Goal: Information Seeking & Learning: Learn about a topic

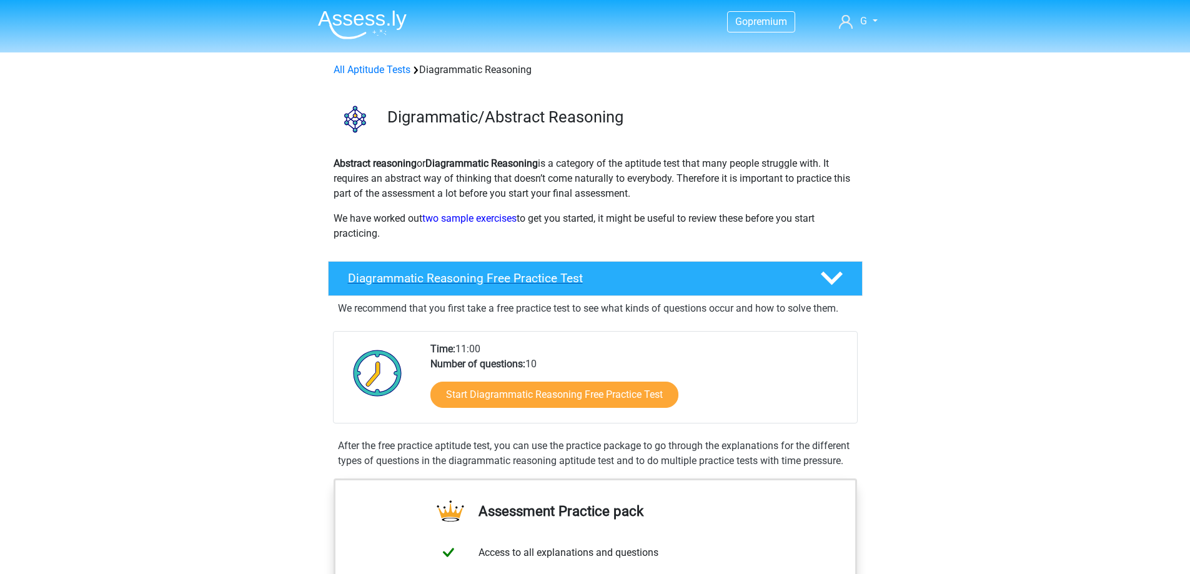
click at [532, 277] on h4 "Diagrammatic Reasoning Free Practice Test" at bounding box center [574, 278] width 452 height 14
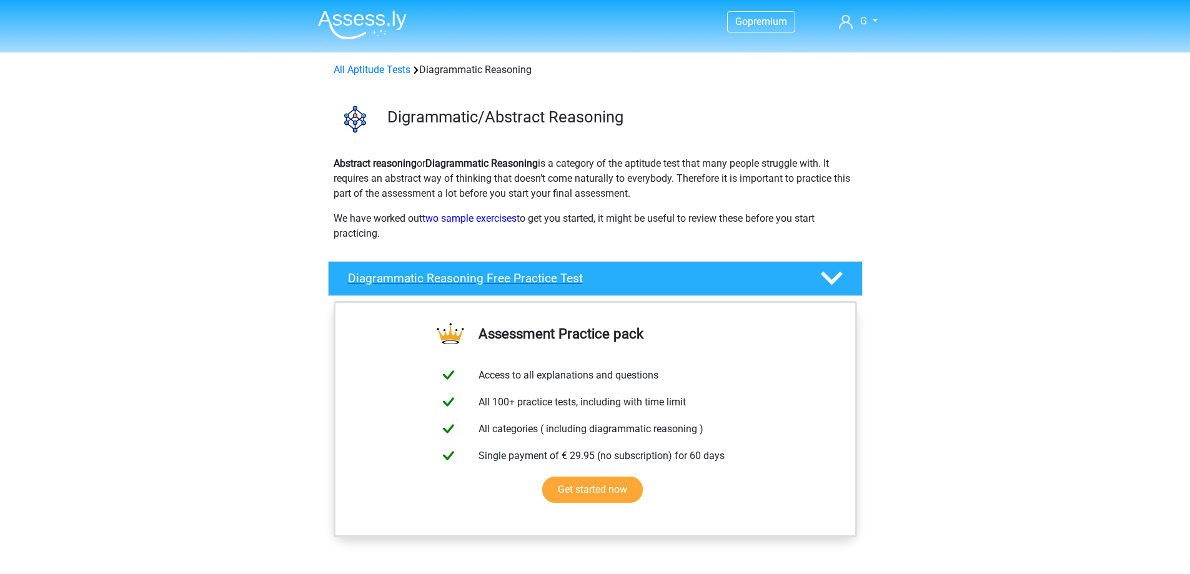
click at [555, 266] on div "Diagrammatic Reasoning Free Practice Test" at bounding box center [595, 278] width 535 height 35
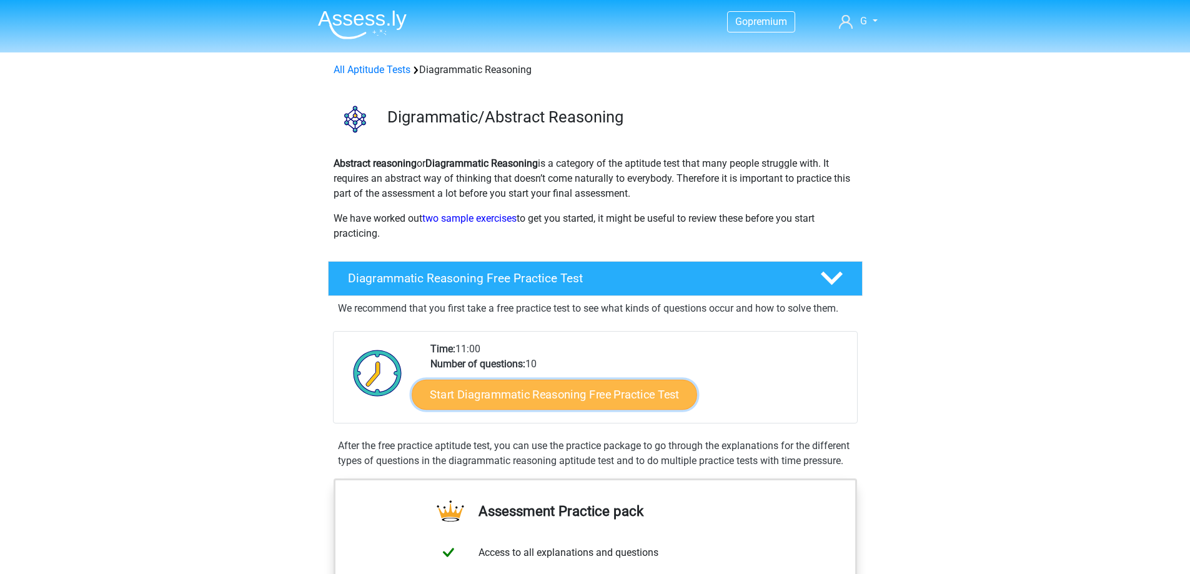
click at [547, 395] on link "Start Diagrammatic Reasoning Free Practice Test" at bounding box center [555, 394] width 286 height 30
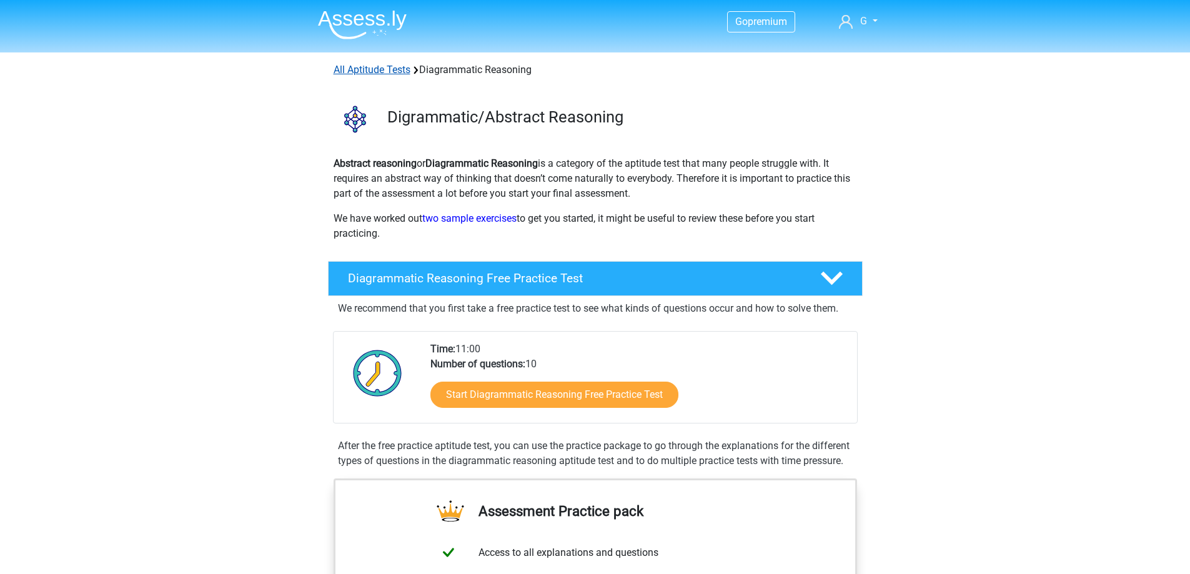
click at [359, 70] on link "All Aptitude Tests" at bounding box center [372, 70] width 77 height 12
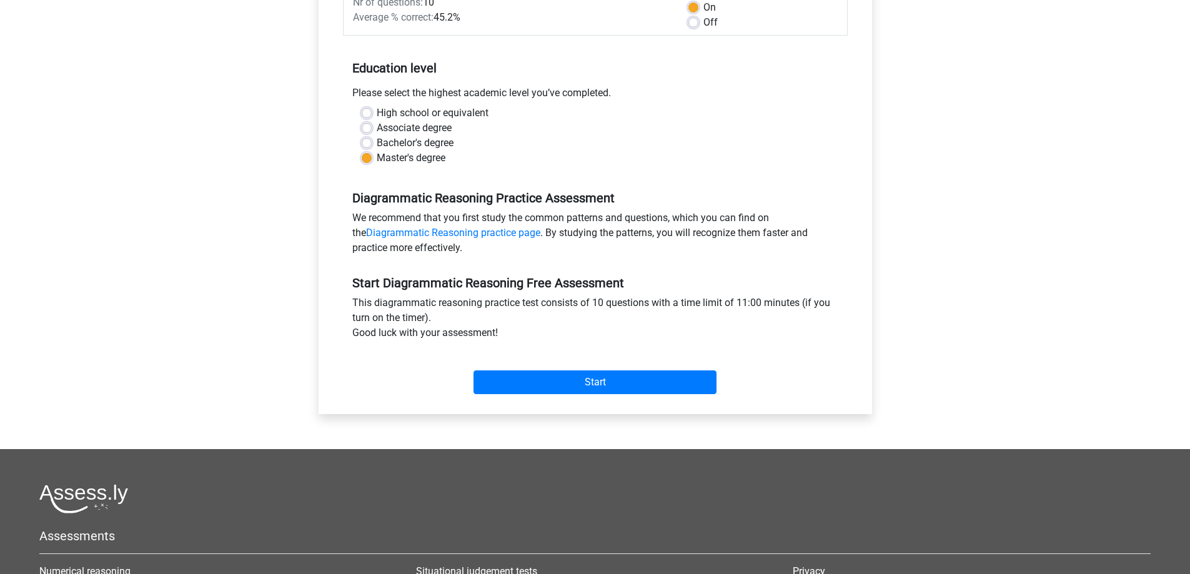
scroll to position [187, 0]
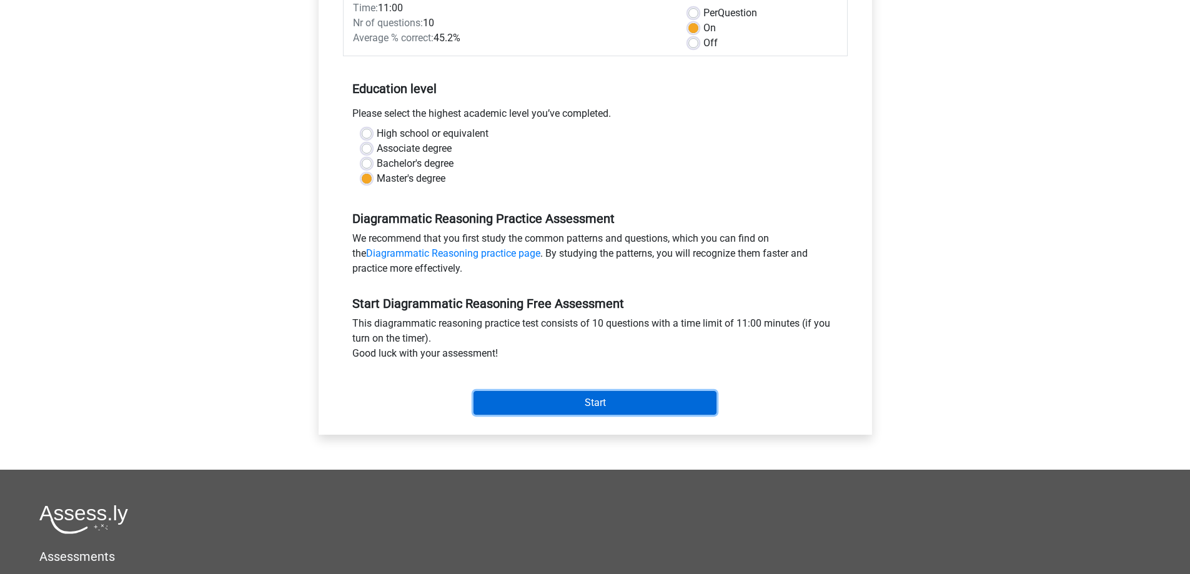
click at [664, 407] on input "Start" at bounding box center [595, 403] width 243 height 24
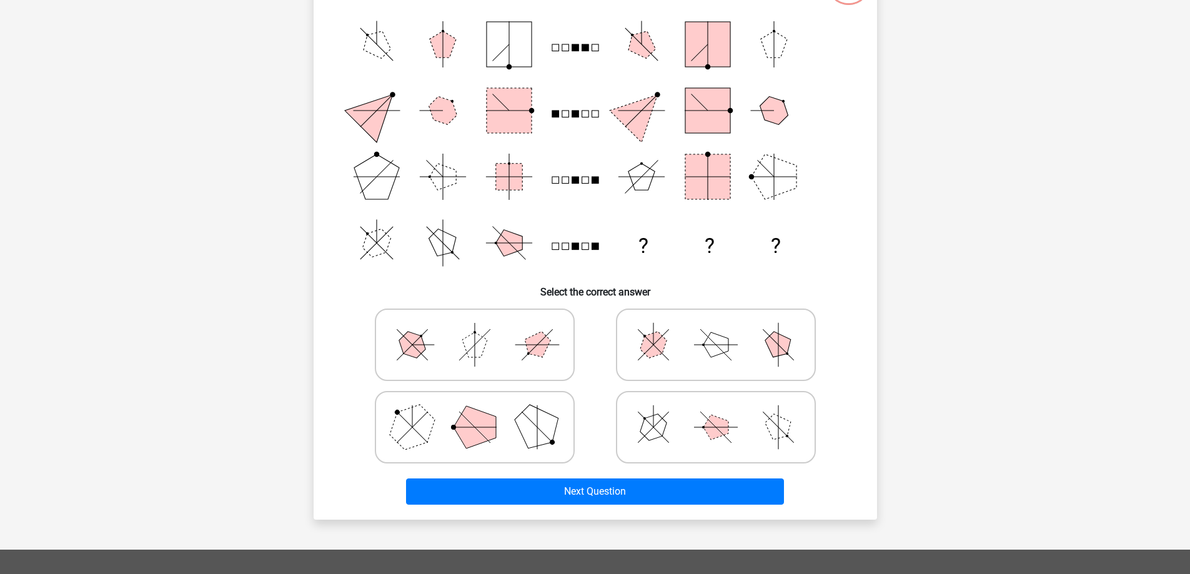
scroll to position [250, 0]
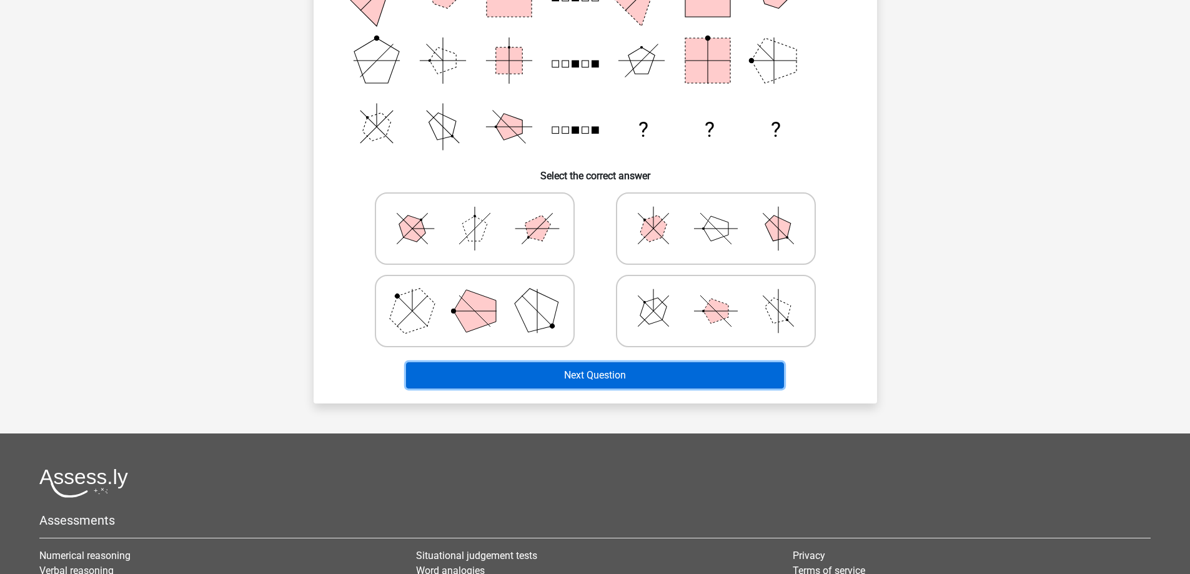
click at [574, 376] on button "Next Question" at bounding box center [595, 375] width 378 height 26
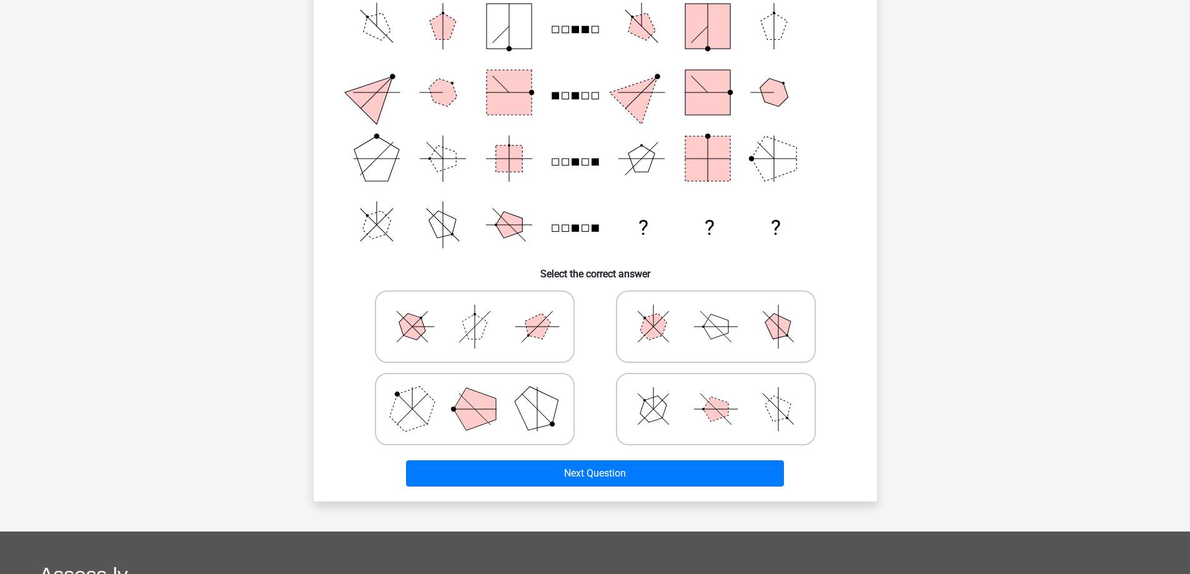
scroll to position [0, 0]
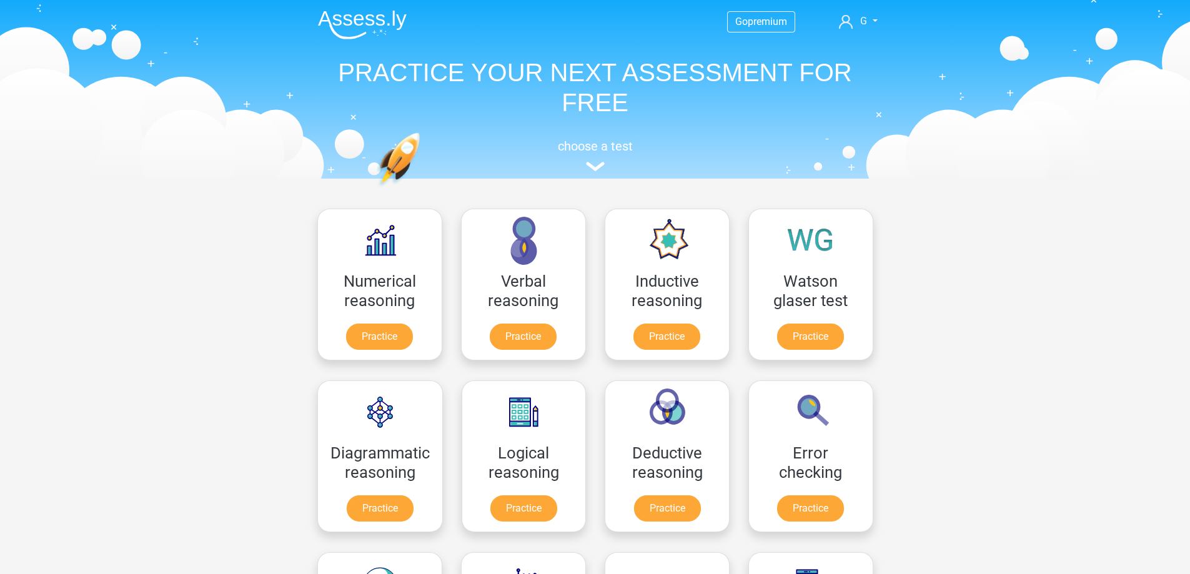
scroll to position [199, 0]
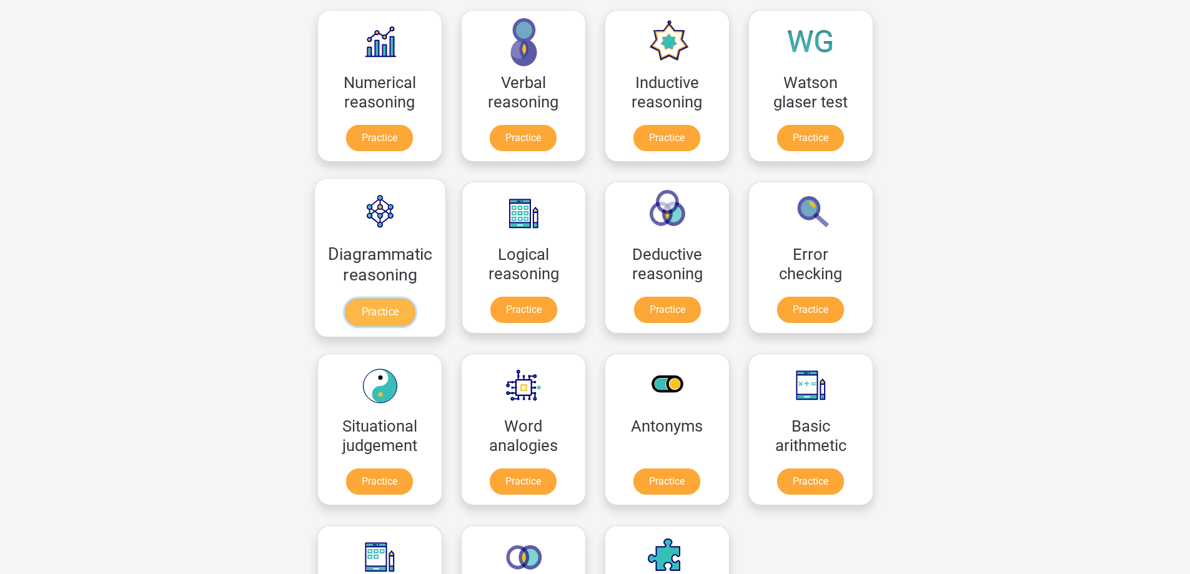
click at [408, 299] on link "Practice" at bounding box center [380, 312] width 70 height 27
click at [677, 133] on link "Practice" at bounding box center [667, 140] width 70 height 27
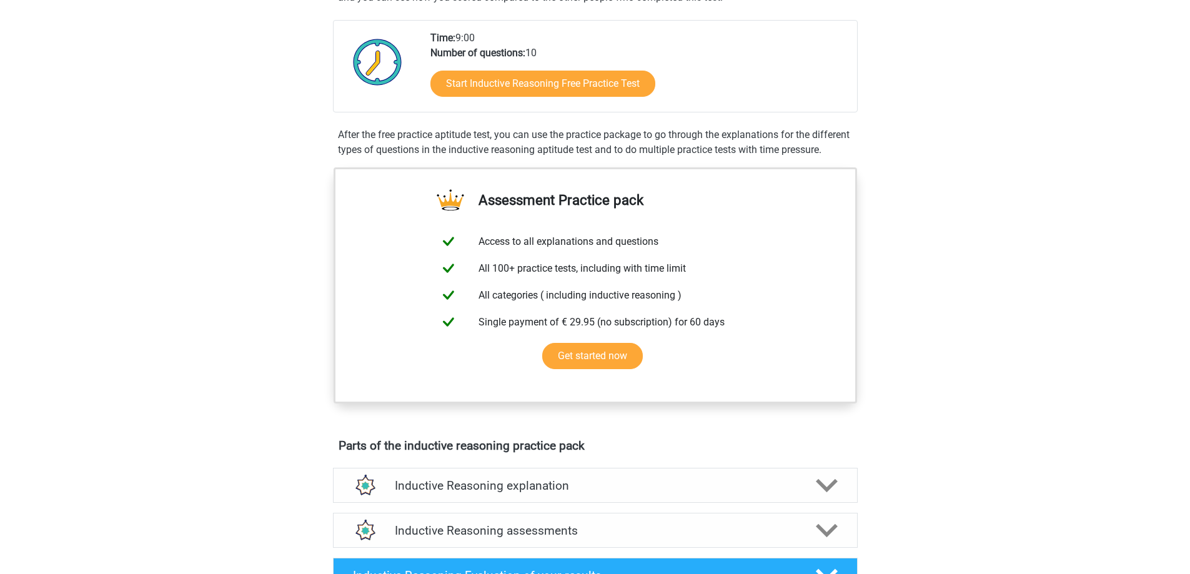
scroll to position [250, 0]
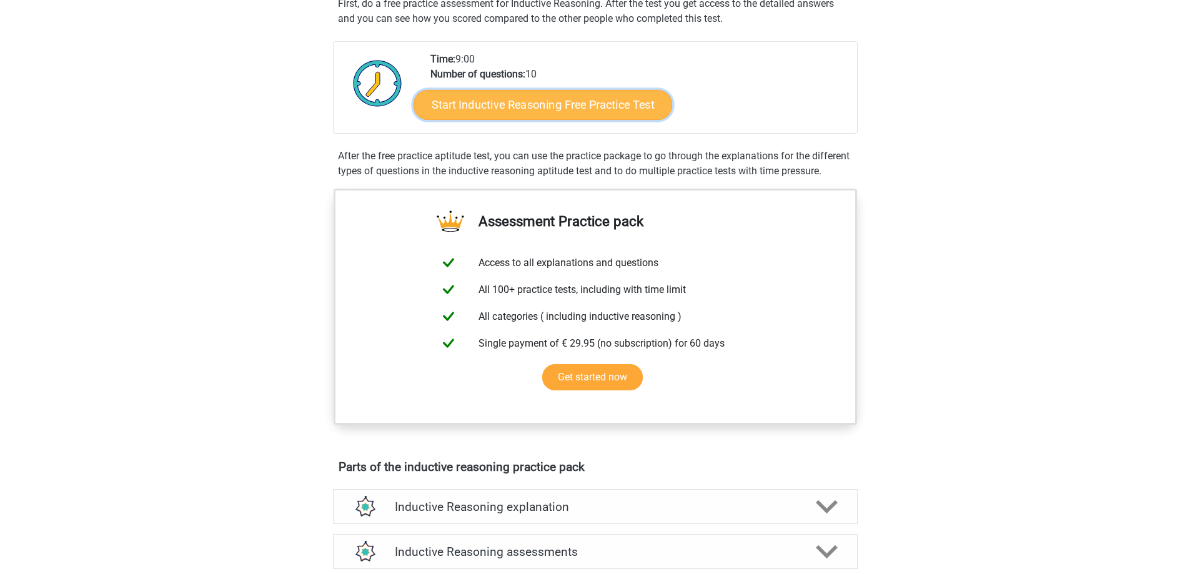
click at [541, 100] on link "Start Inductive Reasoning Free Practice Test" at bounding box center [543, 104] width 259 height 30
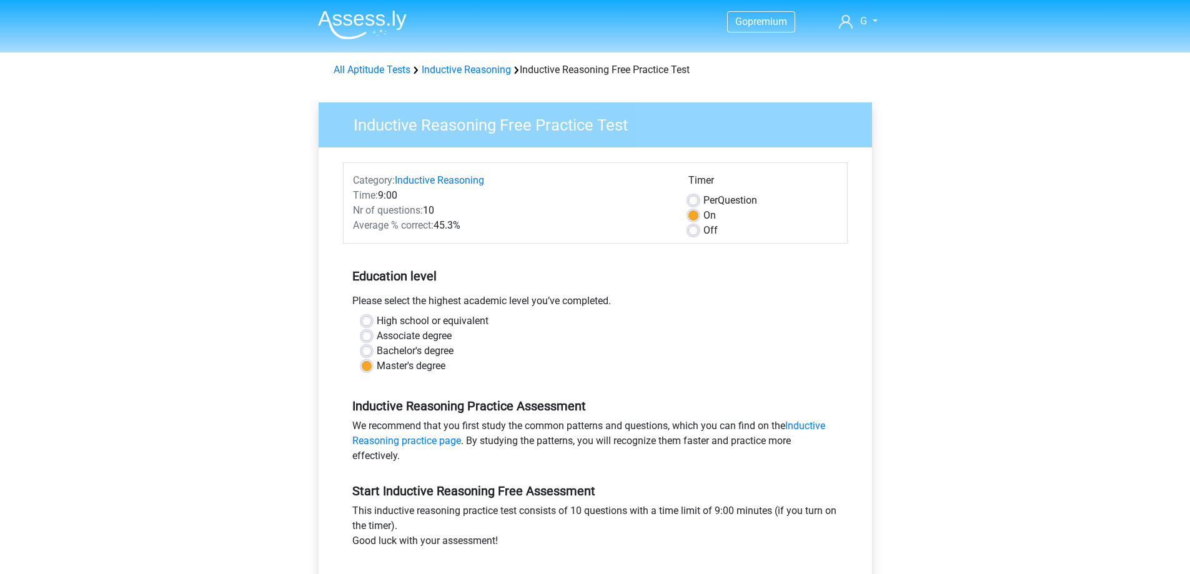
scroll to position [187, 0]
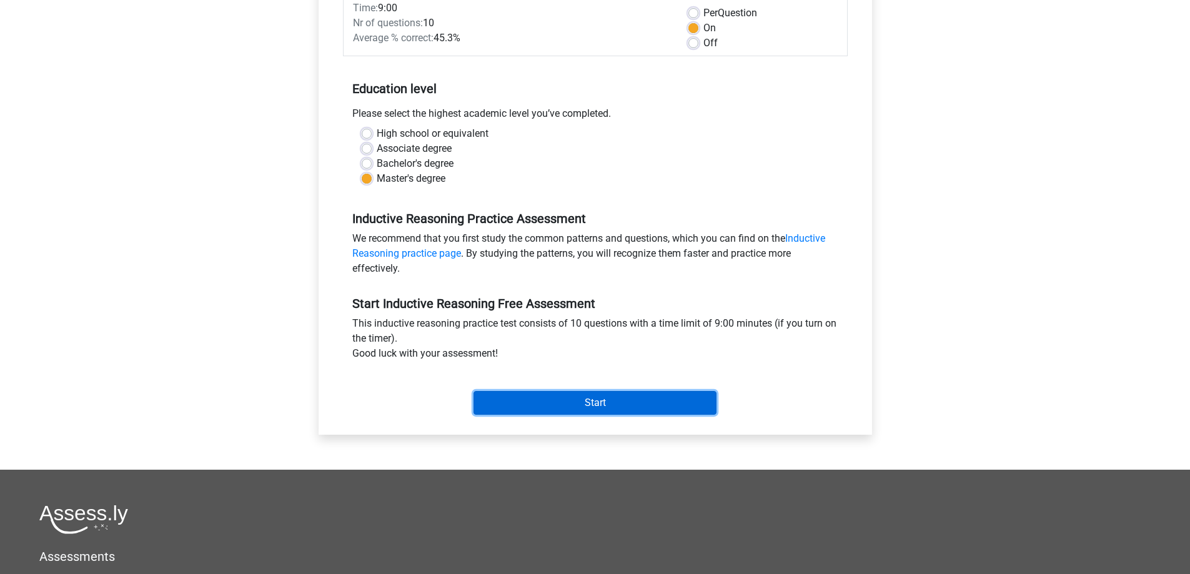
click at [565, 397] on input "Start" at bounding box center [595, 403] width 243 height 24
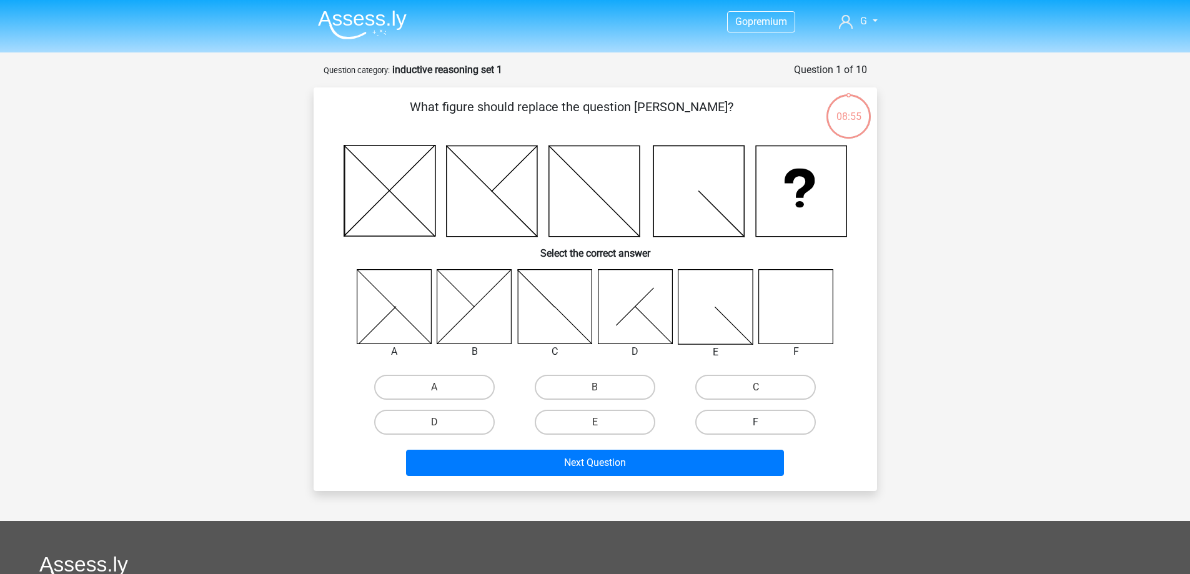
click at [728, 424] on label "F" at bounding box center [755, 422] width 121 height 25
click at [756, 424] on input "F" at bounding box center [760, 426] width 8 height 8
radio input "true"
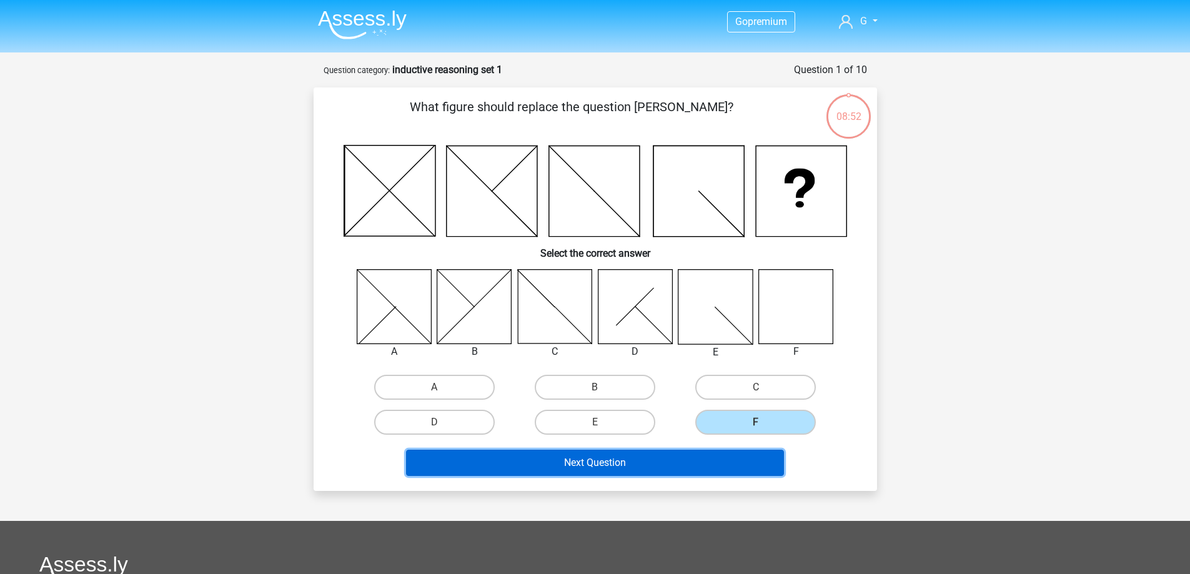
click at [642, 462] on button "Next Question" at bounding box center [595, 463] width 378 height 26
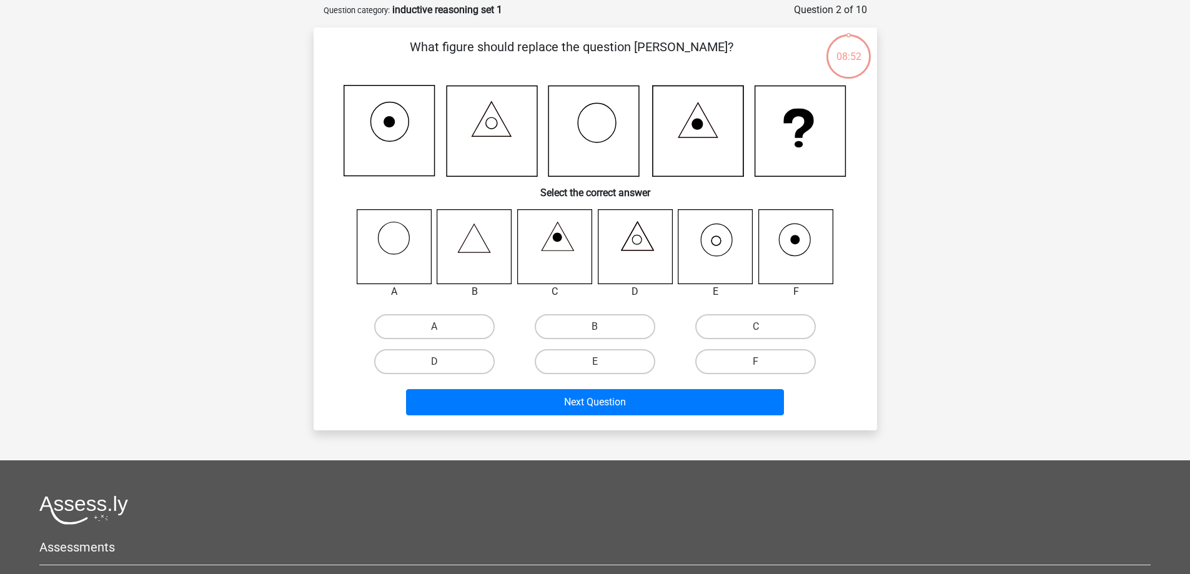
scroll to position [62, 0]
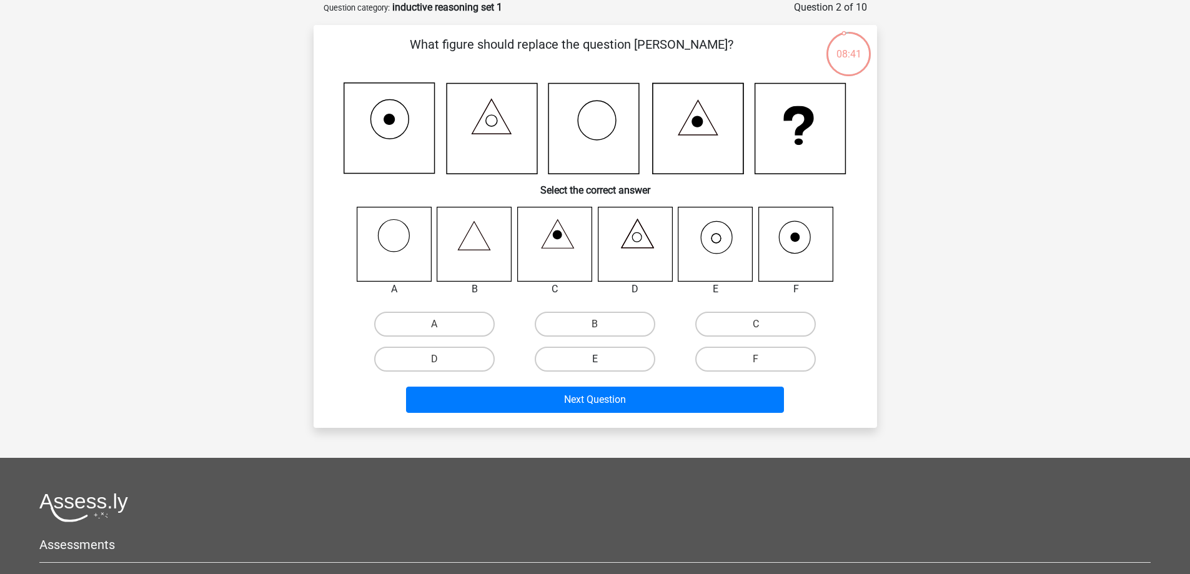
click at [551, 354] on label "E" at bounding box center [595, 359] width 121 height 25
click at [595, 359] on input "E" at bounding box center [599, 363] width 8 height 8
radio input "true"
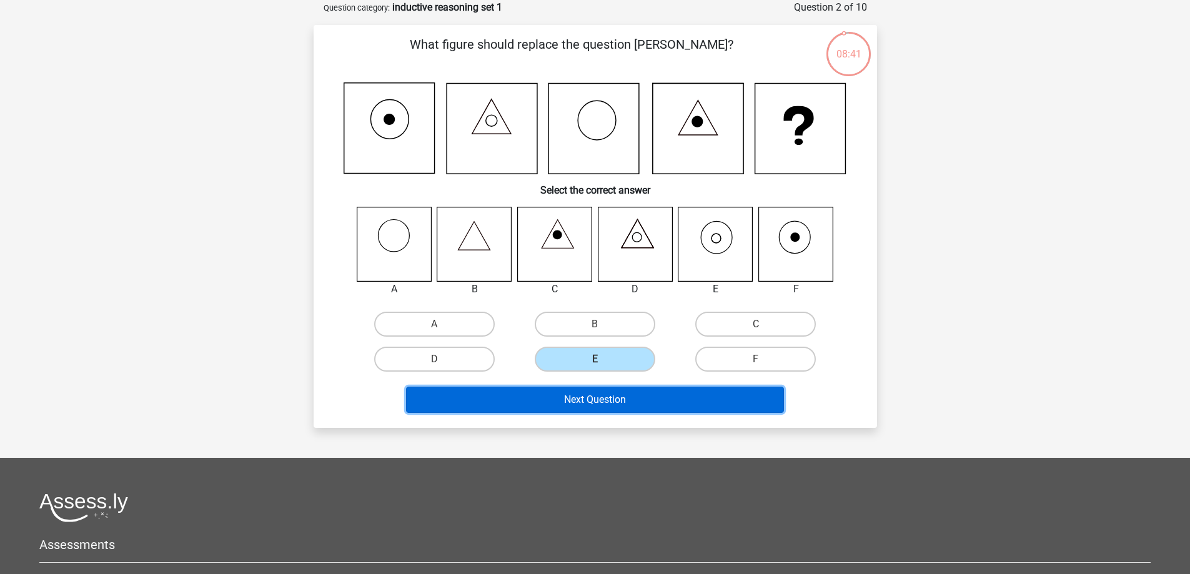
click at [592, 398] on button "Next Question" at bounding box center [595, 400] width 378 height 26
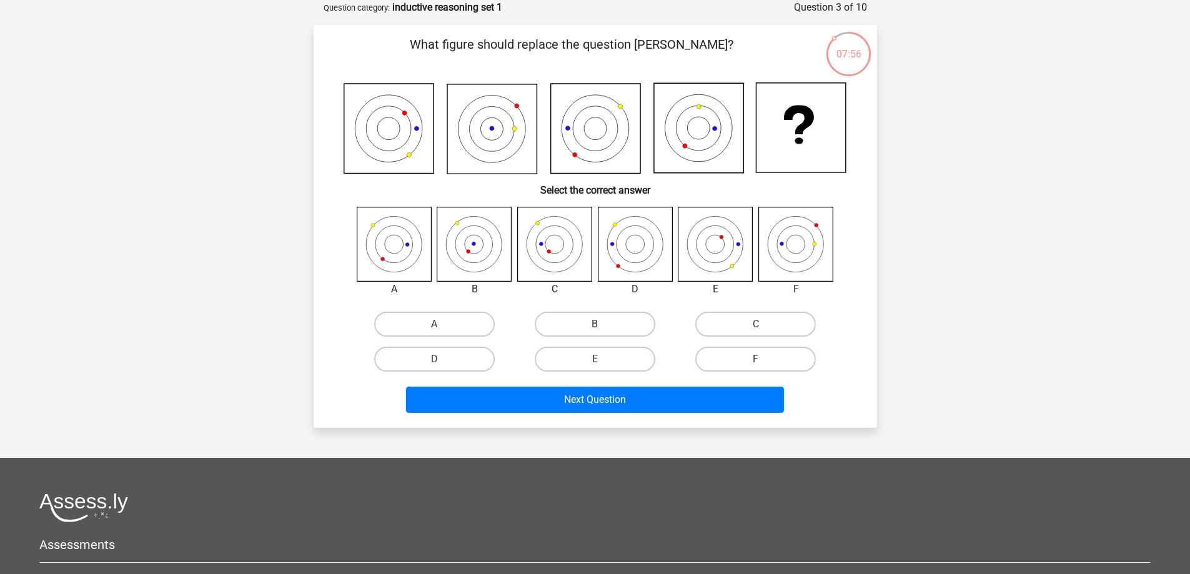
click at [619, 323] on label "B" at bounding box center [595, 324] width 121 height 25
click at [603, 324] on input "B" at bounding box center [599, 328] width 8 height 8
radio input "true"
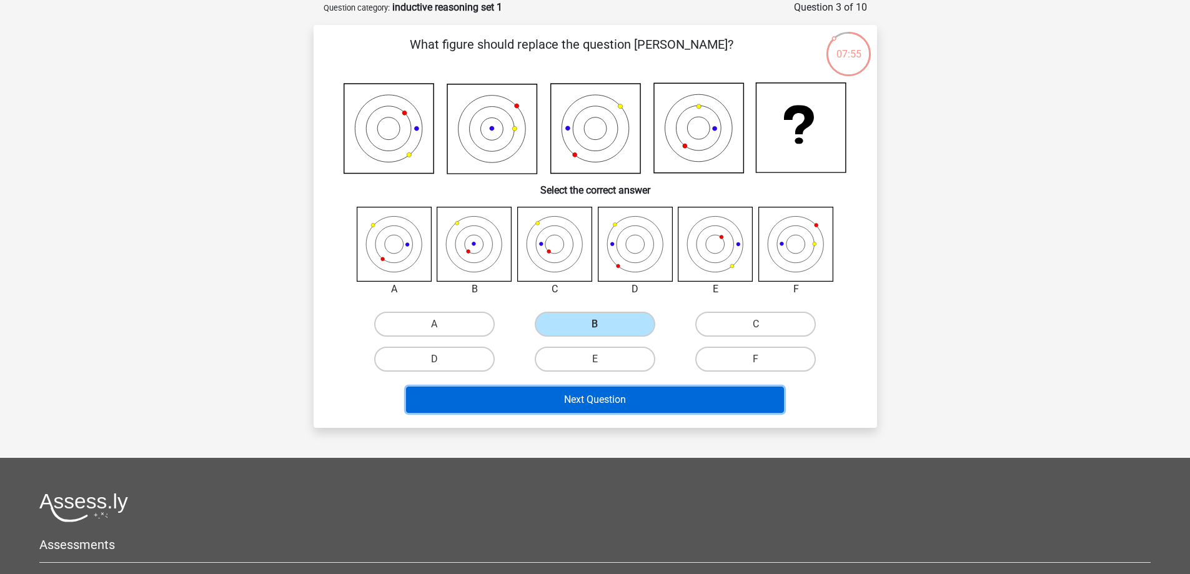
click at [624, 398] on button "Next Question" at bounding box center [595, 400] width 378 height 26
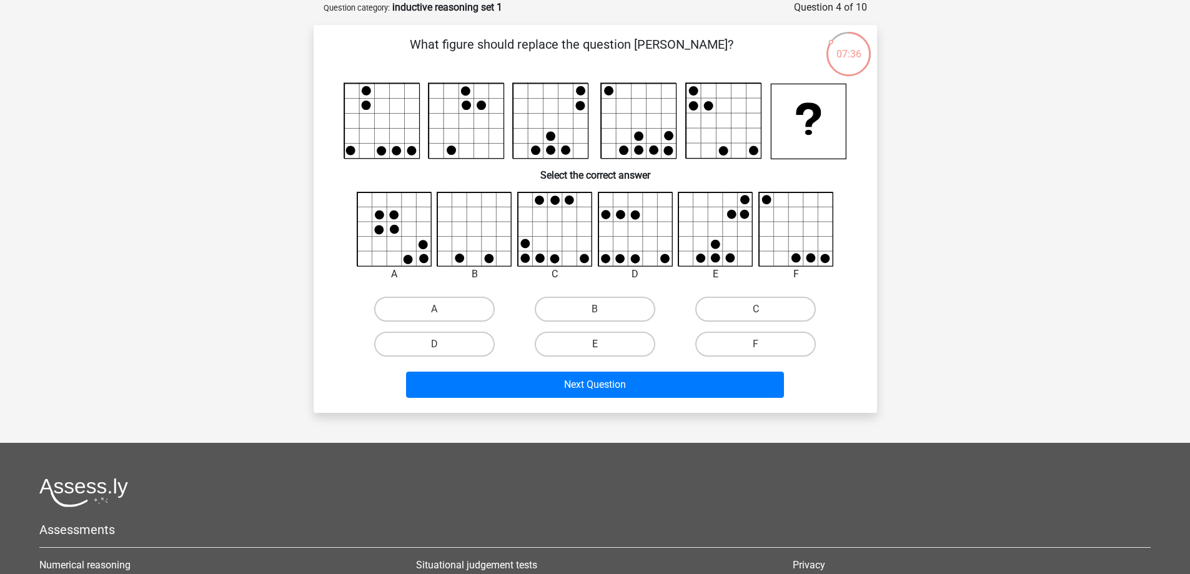
click at [572, 335] on label "E" at bounding box center [595, 344] width 121 height 25
click at [595, 344] on input "E" at bounding box center [599, 348] width 8 height 8
radio input "true"
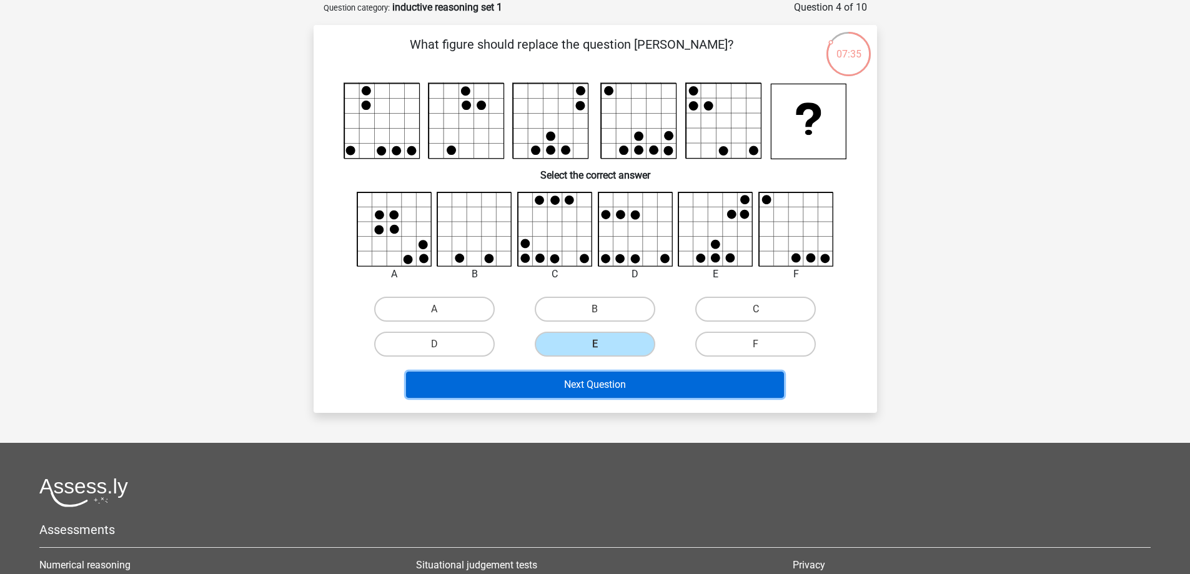
click at [597, 385] on button "Next Question" at bounding box center [595, 385] width 378 height 26
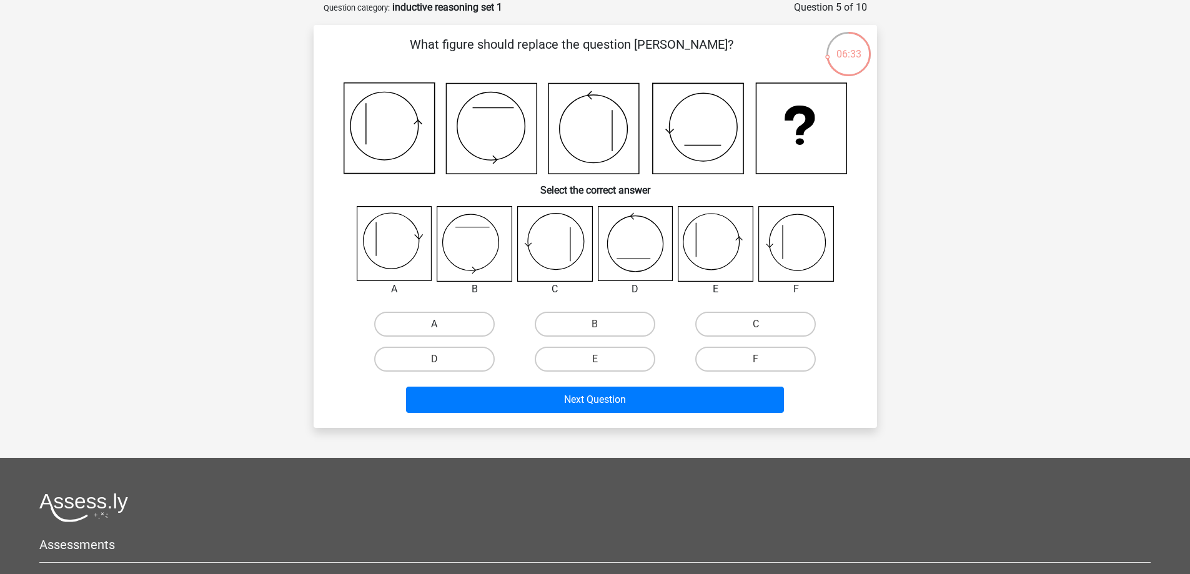
click at [426, 317] on label "A" at bounding box center [434, 324] width 121 height 25
click at [434, 324] on input "A" at bounding box center [438, 328] width 8 height 8
radio input "true"
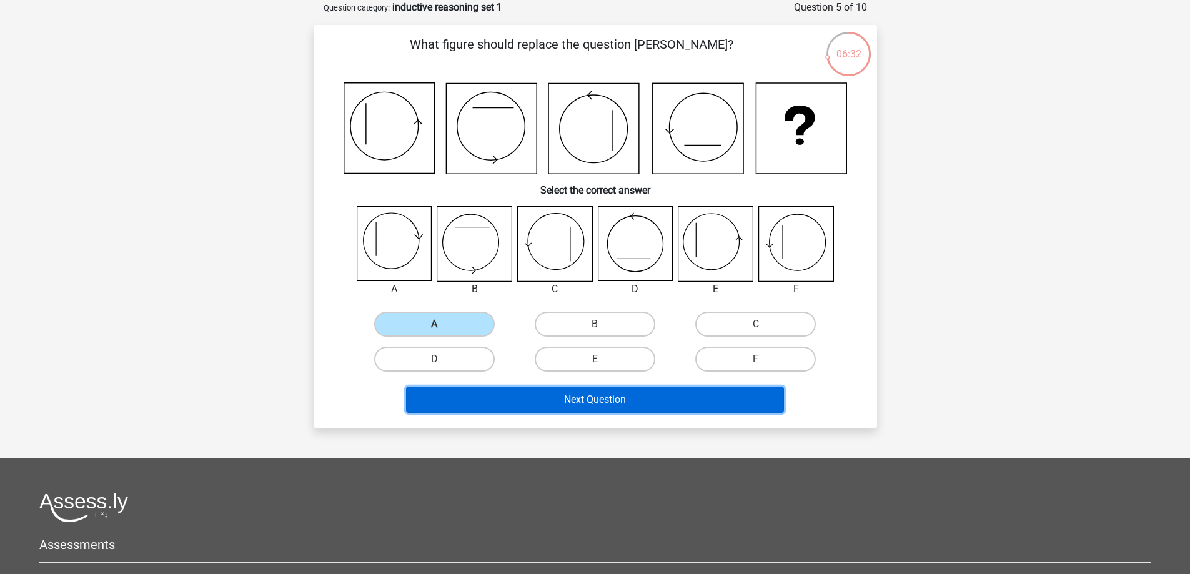
click at [592, 404] on button "Next Question" at bounding box center [595, 400] width 378 height 26
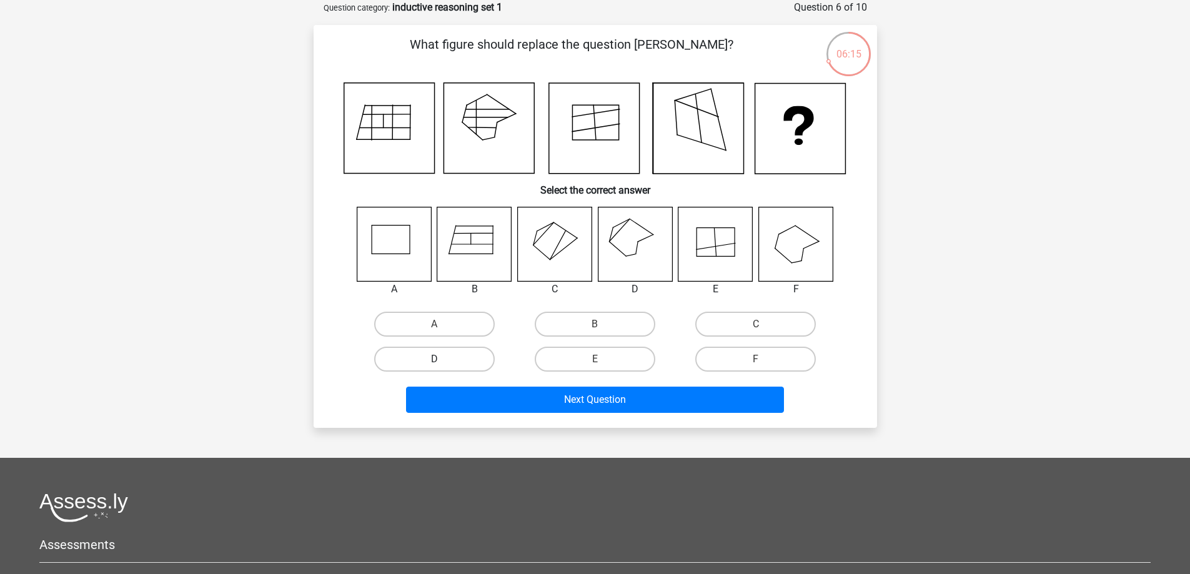
click at [460, 358] on label "D" at bounding box center [434, 359] width 121 height 25
click at [442, 359] on input "D" at bounding box center [438, 363] width 8 height 8
radio input "true"
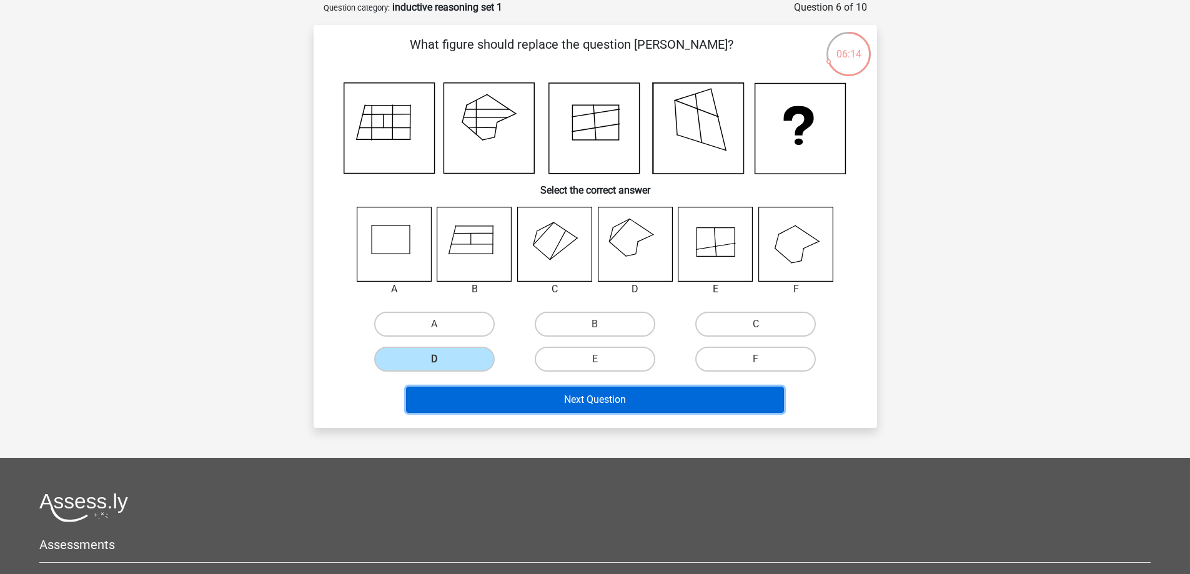
click at [574, 400] on button "Next Question" at bounding box center [595, 400] width 378 height 26
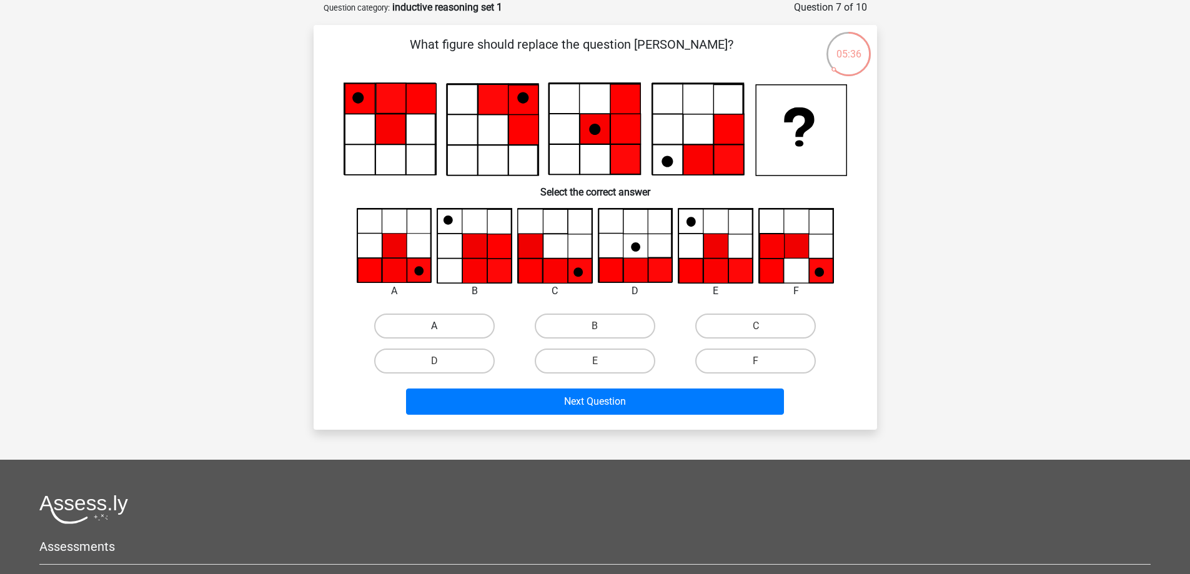
click at [427, 326] on label "A" at bounding box center [434, 326] width 121 height 25
click at [434, 326] on input "A" at bounding box center [438, 330] width 8 height 8
radio input "true"
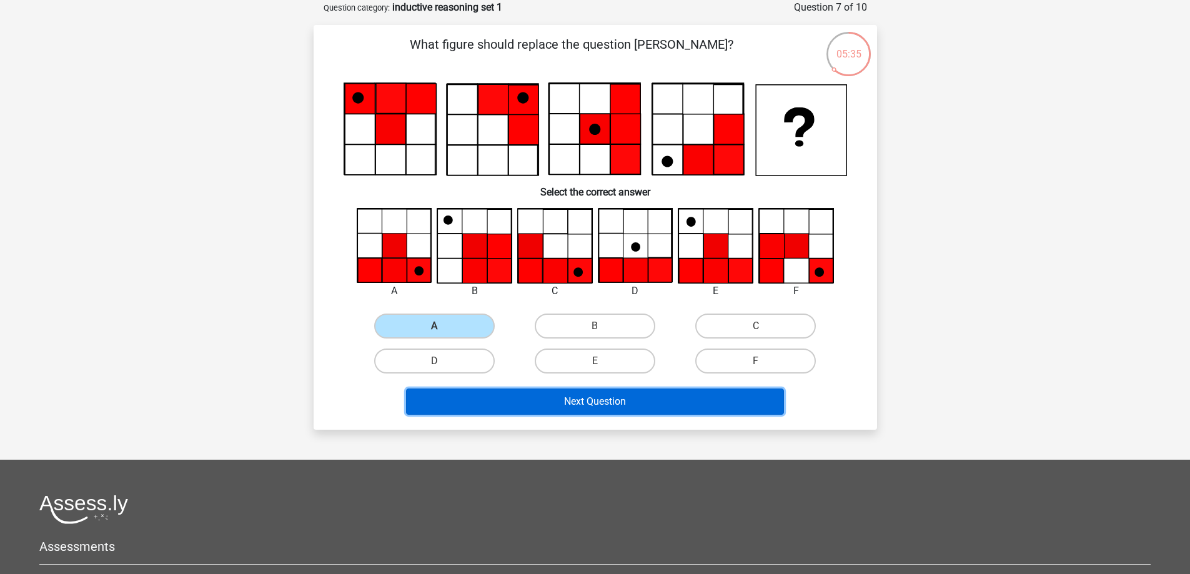
click at [672, 414] on button "Next Question" at bounding box center [595, 402] width 378 height 26
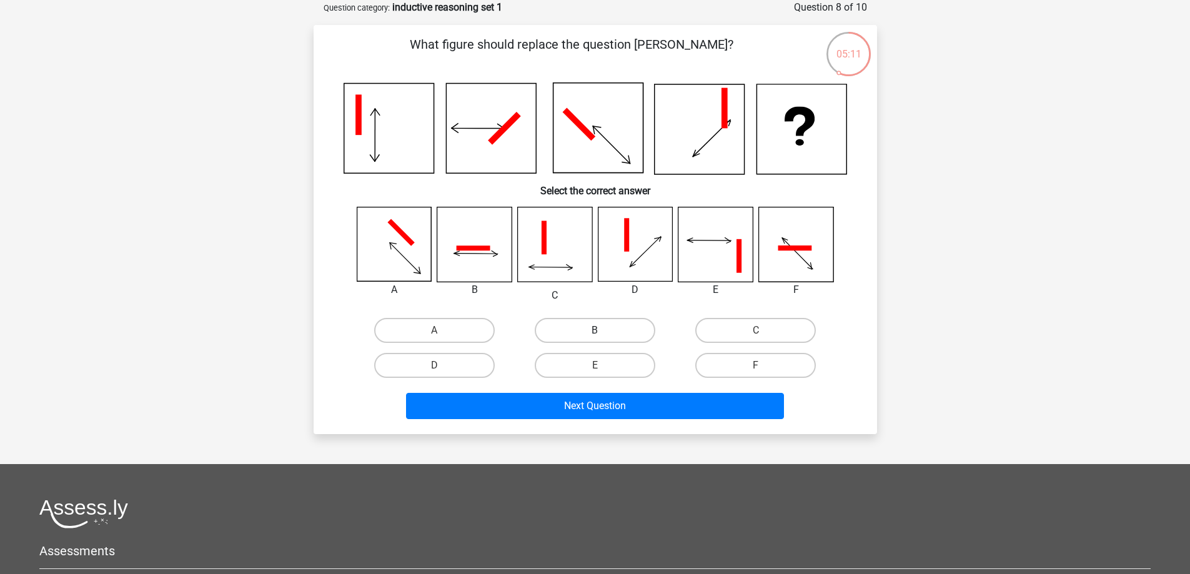
click at [607, 333] on label "B" at bounding box center [595, 330] width 121 height 25
click at [603, 333] on input "B" at bounding box center [599, 334] width 8 height 8
radio input "true"
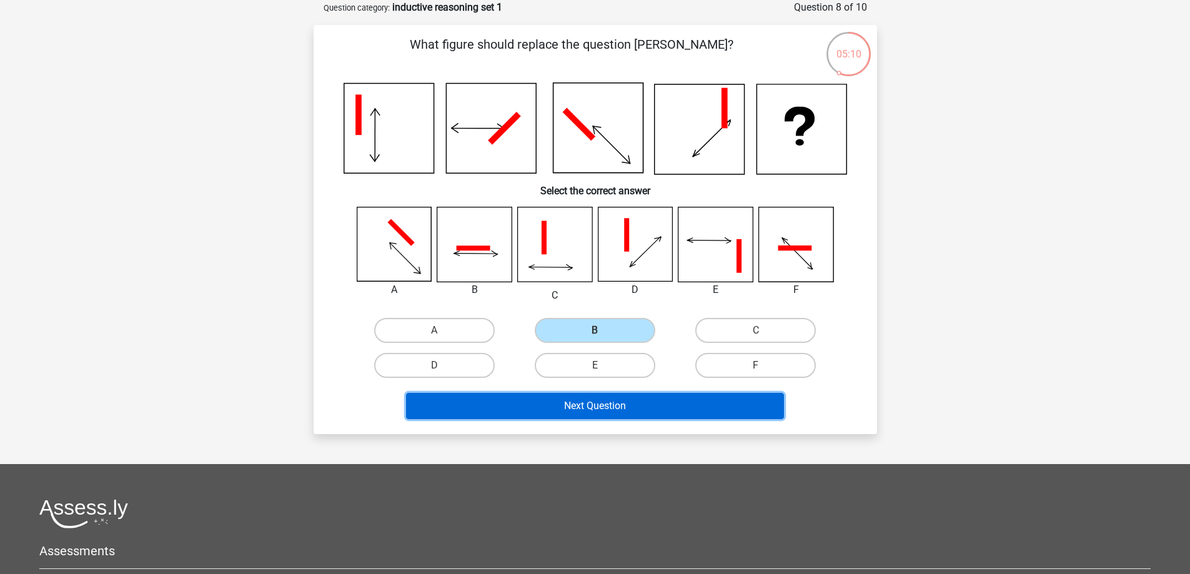
click at [605, 409] on button "Next Question" at bounding box center [595, 406] width 378 height 26
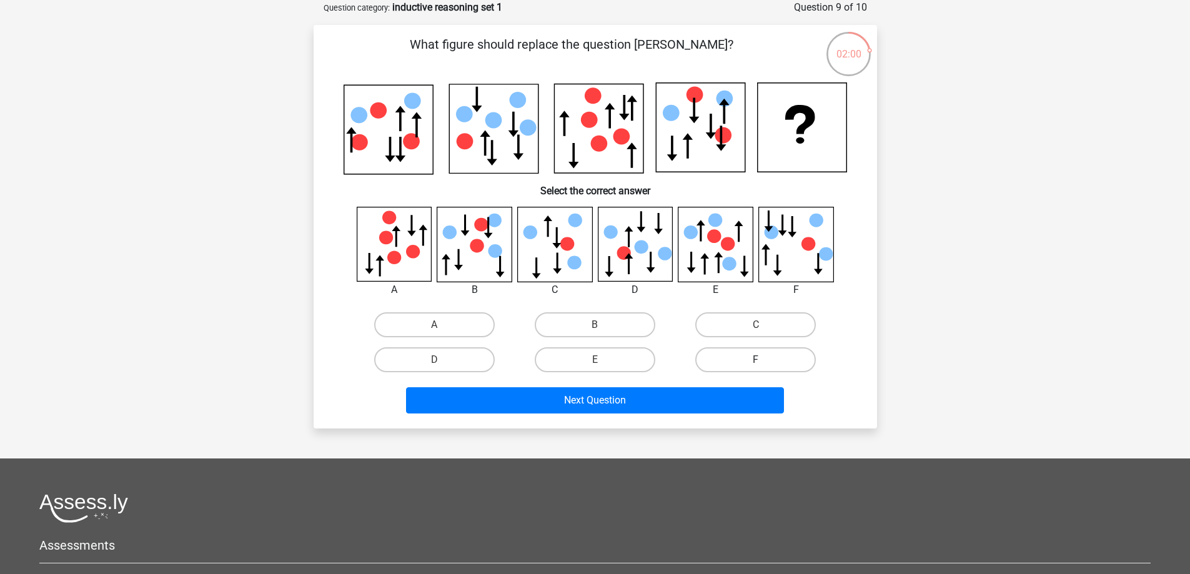
click at [737, 362] on label "F" at bounding box center [755, 359] width 121 height 25
click at [756, 362] on input "F" at bounding box center [760, 364] width 8 height 8
radio input "true"
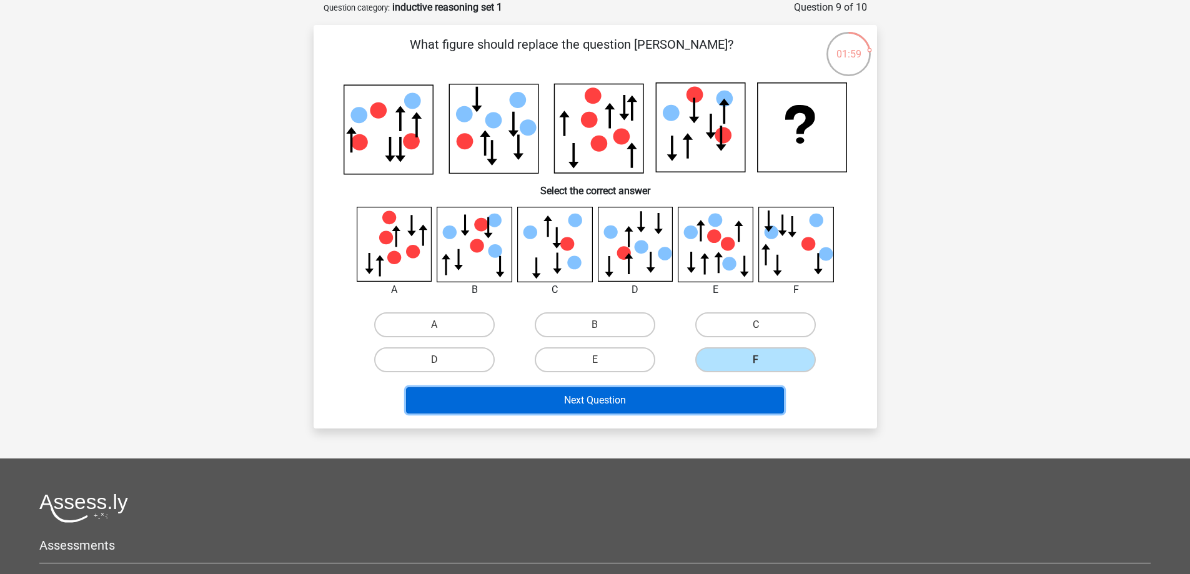
click at [706, 395] on button "Next Question" at bounding box center [595, 400] width 378 height 26
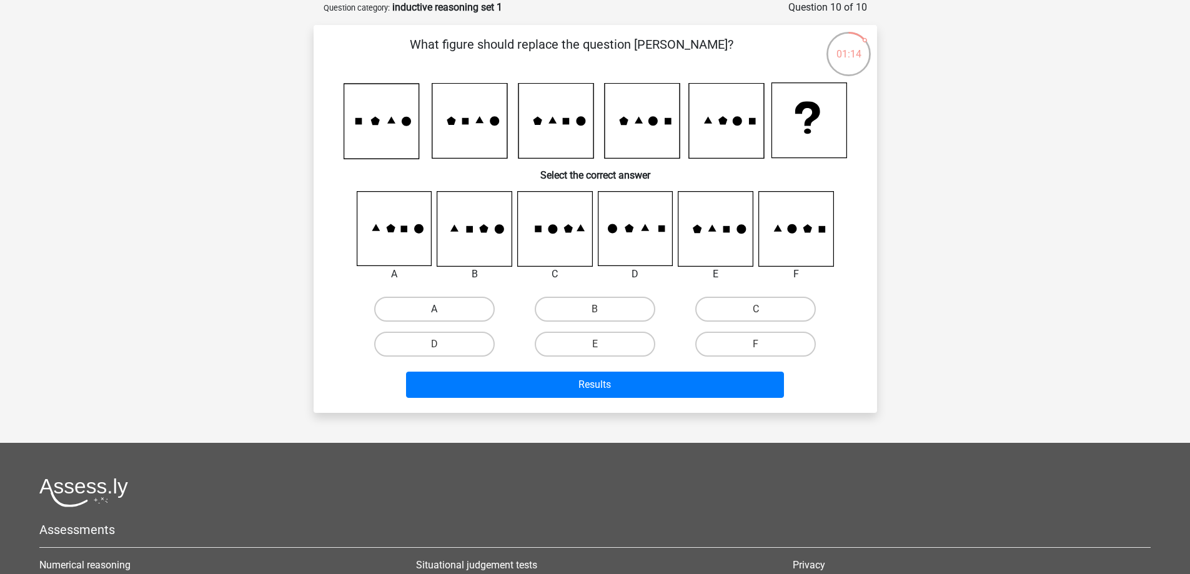
click at [412, 306] on label "A" at bounding box center [434, 309] width 121 height 25
click at [434, 309] on input "A" at bounding box center [438, 313] width 8 height 8
radio input "true"
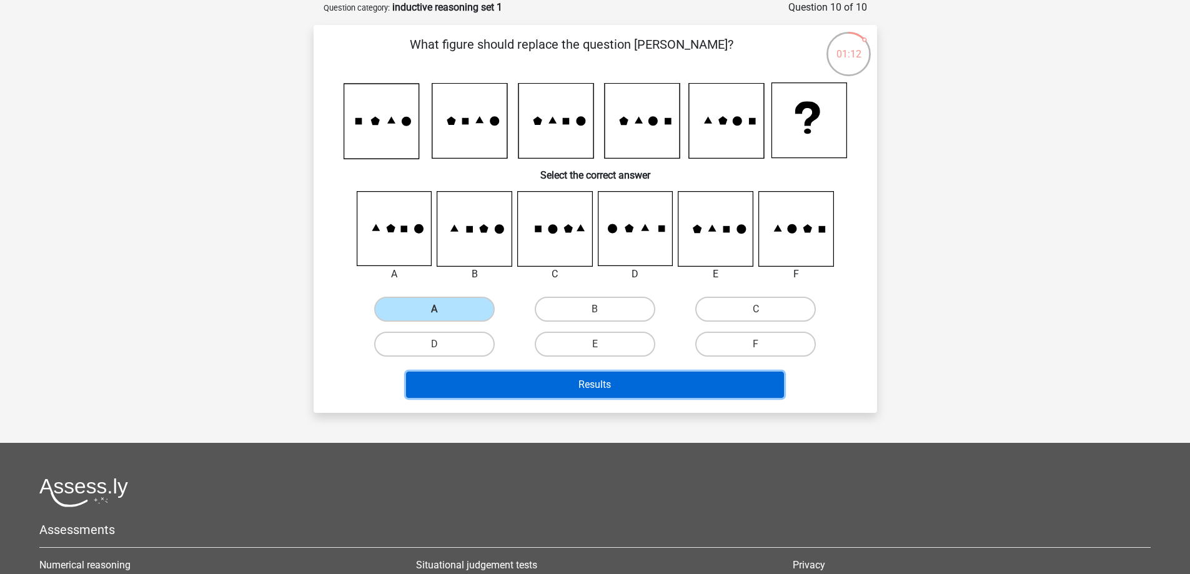
click at [603, 376] on button "Results" at bounding box center [595, 385] width 378 height 26
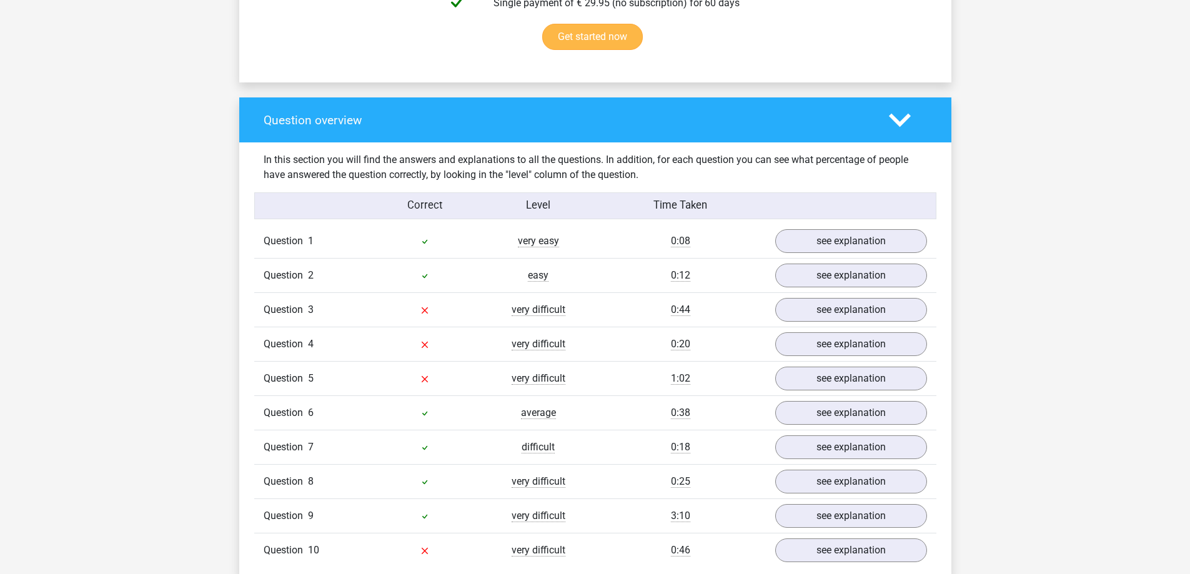
scroll to position [937, 0]
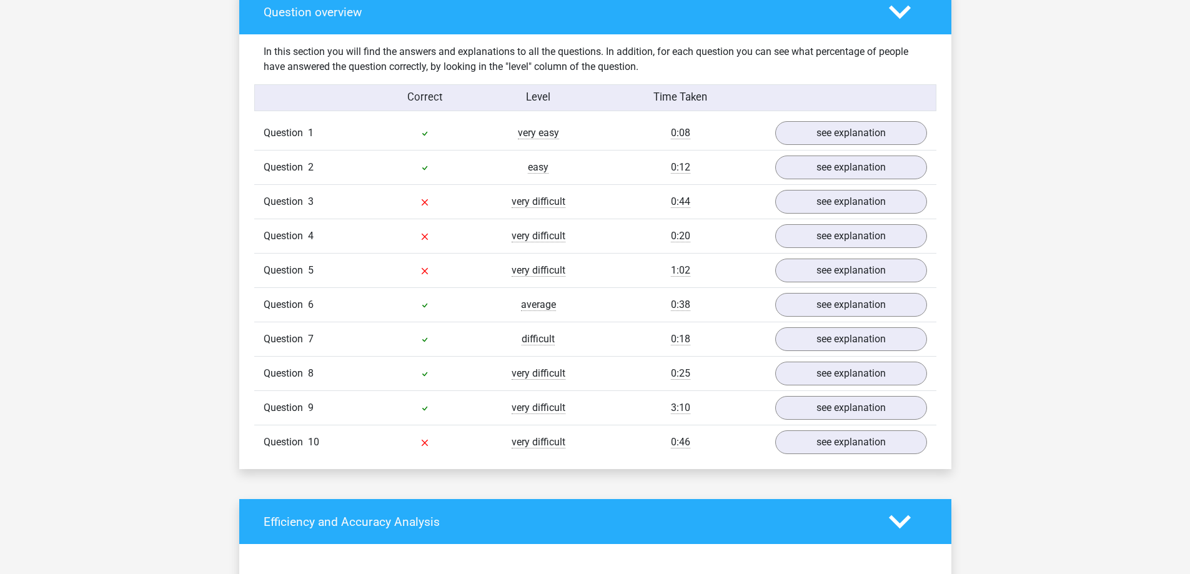
click at [891, 182] on div "Question 2 easy 0:12 see explanation" at bounding box center [595, 167] width 682 height 34
click at [878, 198] on link "see explanation" at bounding box center [850, 202] width 174 height 27
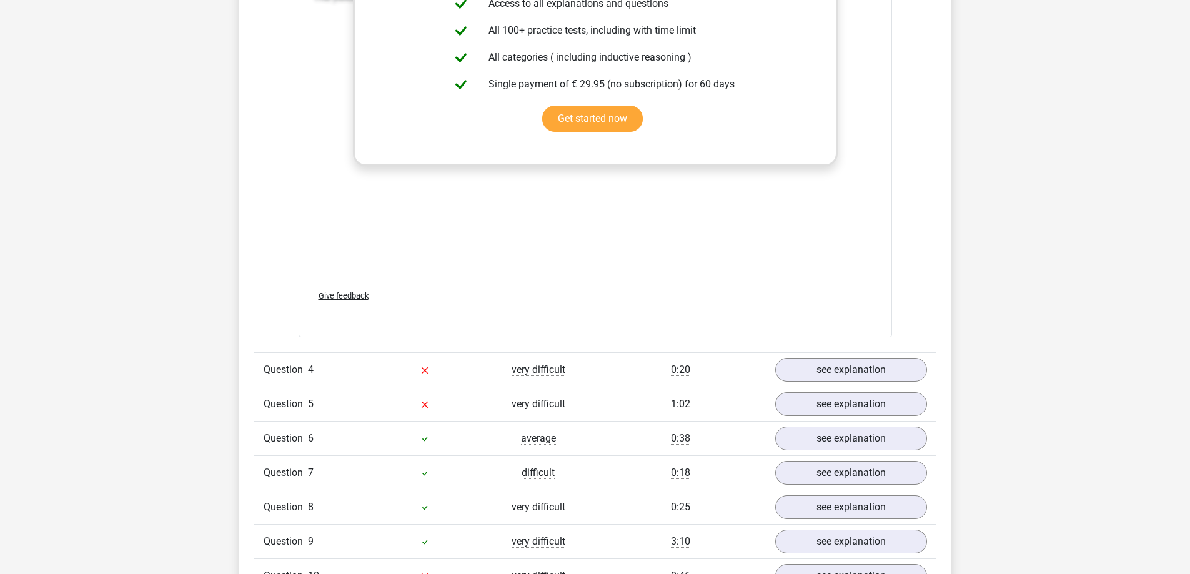
scroll to position [1999, 0]
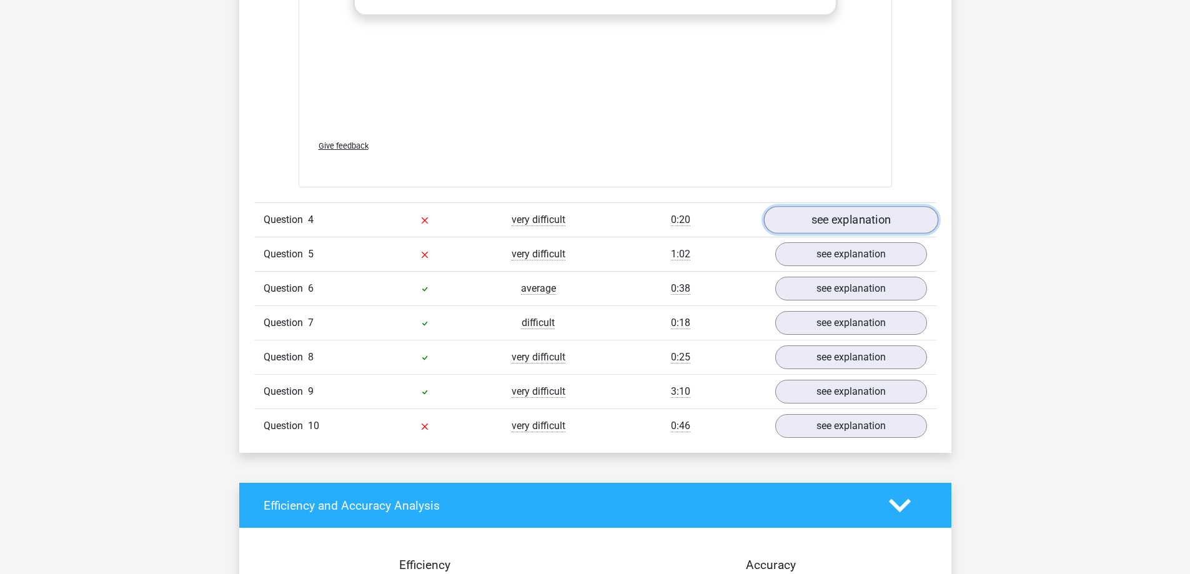
click at [809, 221] on link "see explanation" at bounding box center [850, 220] width 174 height 27
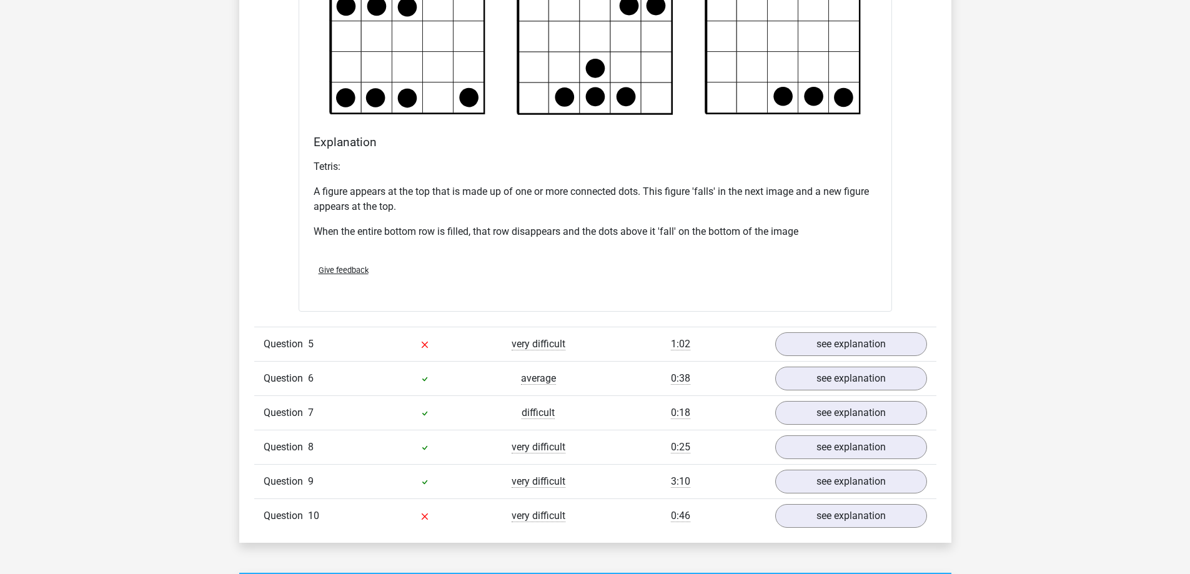
scroll to position [2811, 0]
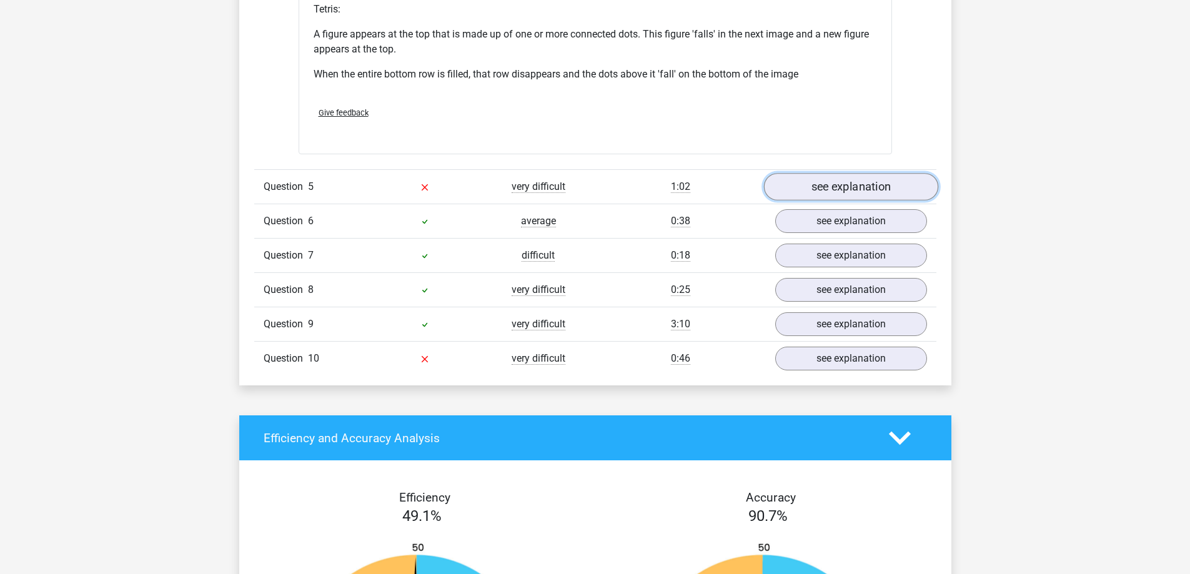
click at [815, 186] on link "see explanation" at bounding box center [850, 186] width 174 height 27
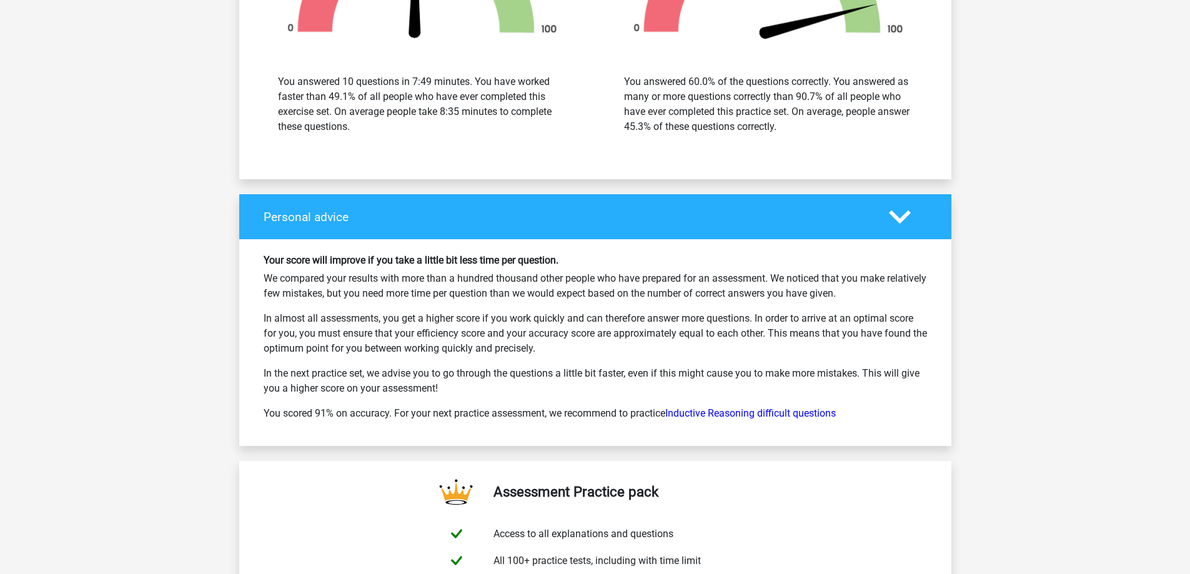
scroll to position [4873, 0]
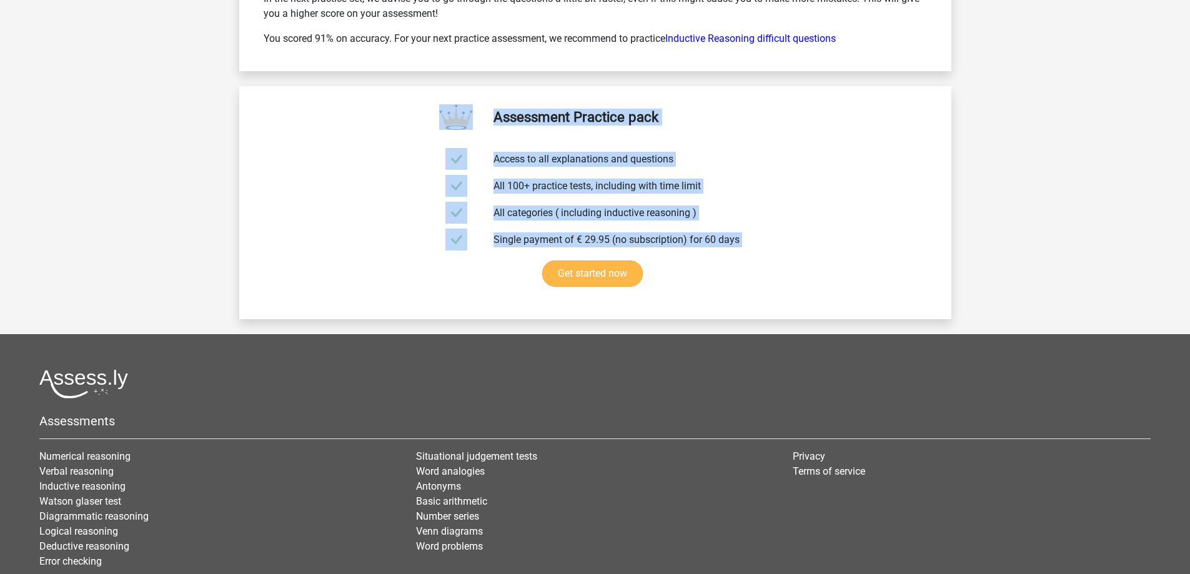
drag, startPoint x: 224, startPoint y: 100, endPoint x: 782, endPoint y: 275, distance: 584.7
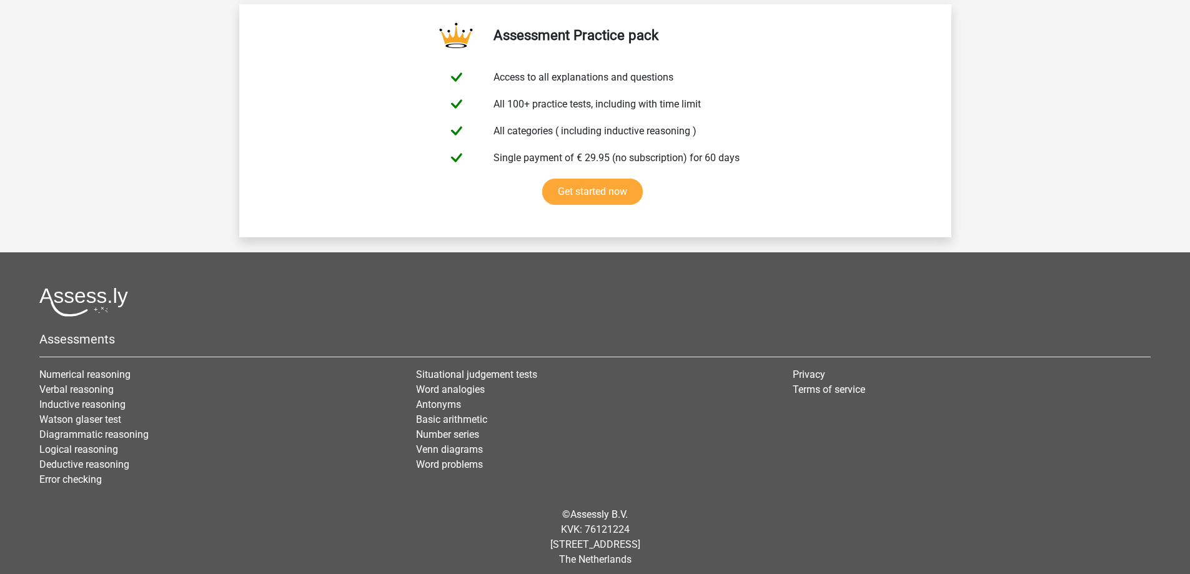
scroll to position [4963, 0]
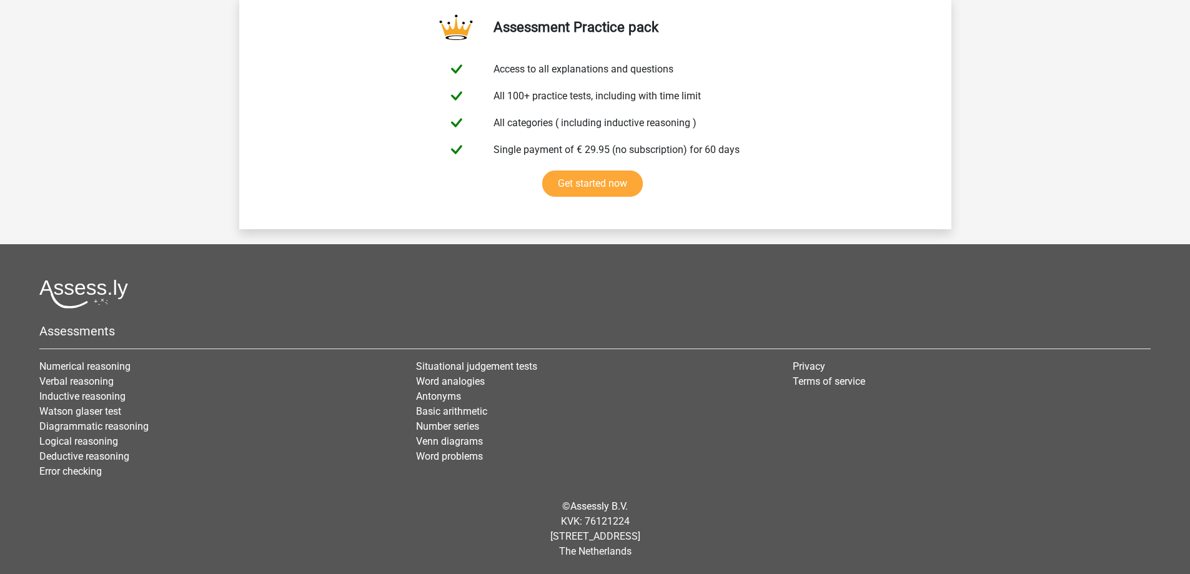
drag, startPoint x: 28, startPoint y: 284, endPoint x: 1028, endPoint y: 524, distance: 1028.0
click at [1014, 533] on footer "Assessments Numerical reasoning Verbal reasoning Inductive reasoning Watson gla…" at bounding box center [595, 409] width 1190 height 330
click at [1039, 518] on div "© Assessly B.V. KVK: 76121224 Damrak 375, 1012 ZJ Amsterdam The Netherlands" at bounding box center [595, 529] width 1130 height 80
drag, startPoint x: 3, startPoint y: 264, endPoint x: 1039, endPoint y: 481, distance: 1058.4
click at [822, 570] on footer "Assessments Numerical reasoning Verbal reasoning Inductive reasoning Watson gla…" at bounding box center [595, 409] width 1190 height 330
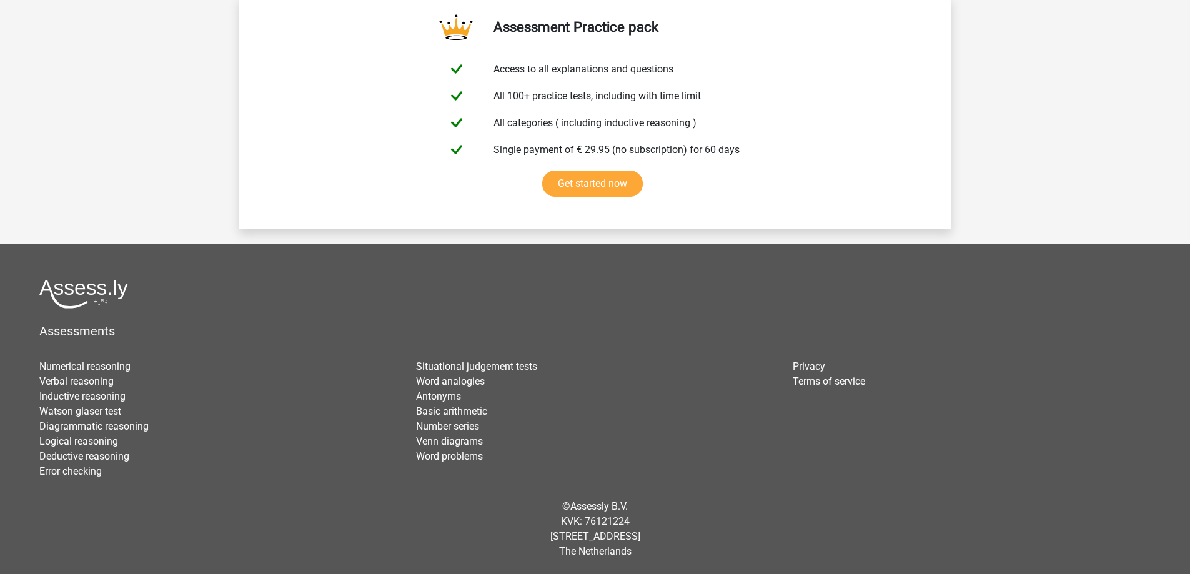
click at [1046, 476] on div "Privacy Terms of service" at bounding box center [971, 424] width 377 height 130
